Goal: Navigation & Orientation: Find specific page/section

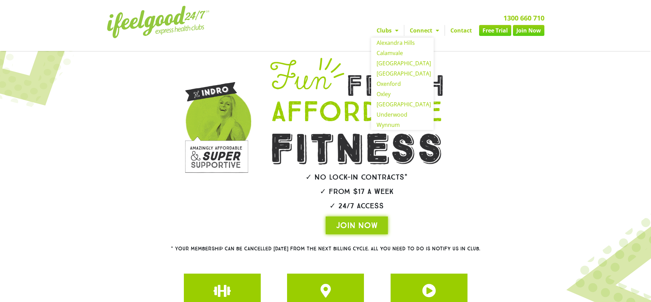
click at [389, 29] on link "Clubs" at bounding box center [387, 30] width 33 height 11
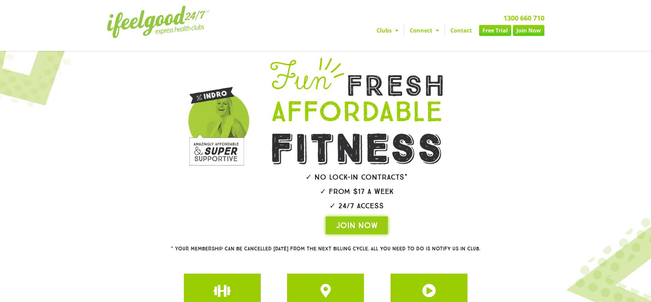
click at [384, 24] on div "1300 660 710 Clubs [GEOGRAPHIC_DATA] [GEOGRAPHIC_DATA] [GEOGRAPHIC_DATA] [GEOGR…" at bounding box center [403, 25] width 289 height 46
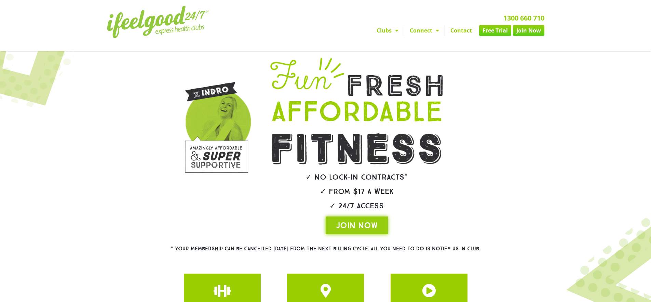
click at [382, 28] on link "Clubs" at bounding box center [387, 30] width 33 height 11
click at [384, 32] on link "Clubs" at bounding box center [387, 30] width 33 height 11
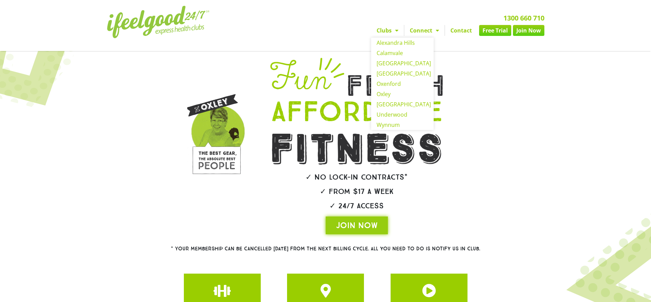
click at [390, 32] on link "Clubs" at bounding box center [387, 30] width 33 height 11
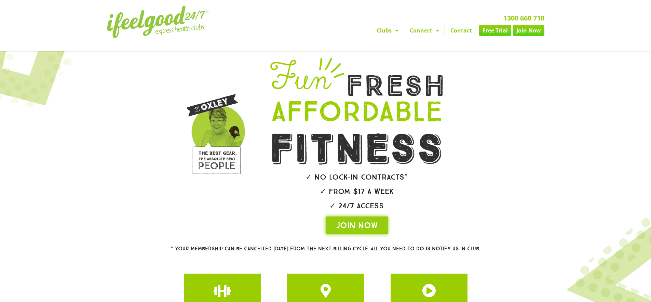
click at [395, 33] on span "Menu" at bounding box center [395, 30] width 7 height 12
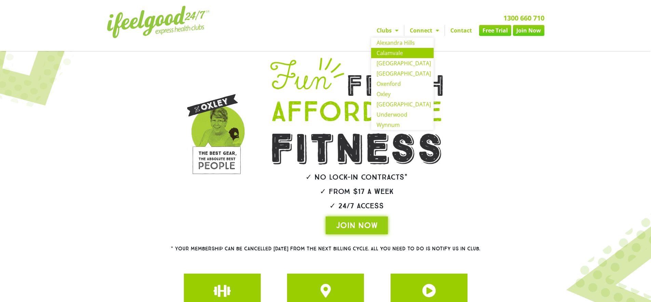
click at [397, 54] on link "Calamvale" at bounding box center [402, 53] width 63 height 10
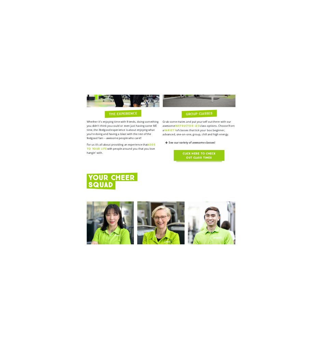
scroll to position [664, 0]
